Goal: Task Accomplishment & Management: Manage account settings

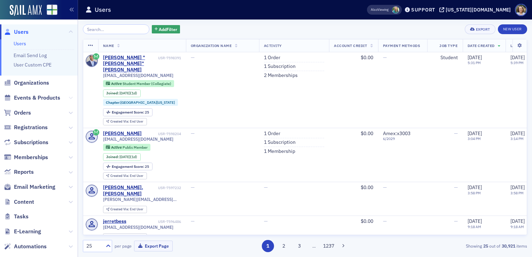
click at [69, 101] on button at bounding box center [71, 98] width 4 height 8
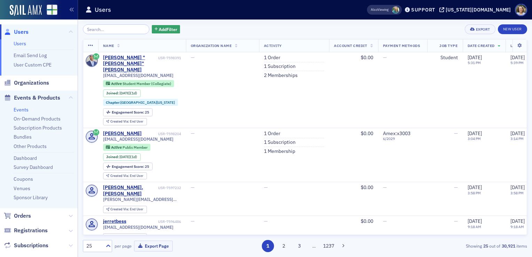
click at [18, 112] on link "Events" at bounding box center [21, 109] width 15 height 6
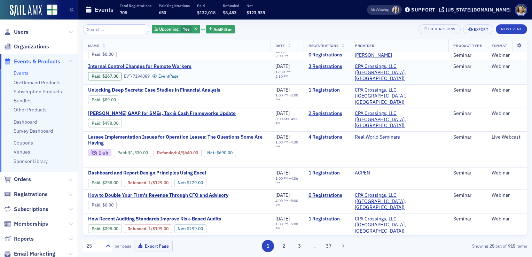
scroll to position [139, 0]
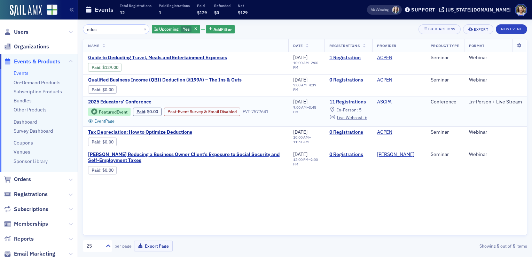
type input "educ"
click at [351, 102] on link "11 Registrations" at bounding box center [348, 102] width 38 height 6
